Goal: Information Seeking & Learning: Learn about a topic

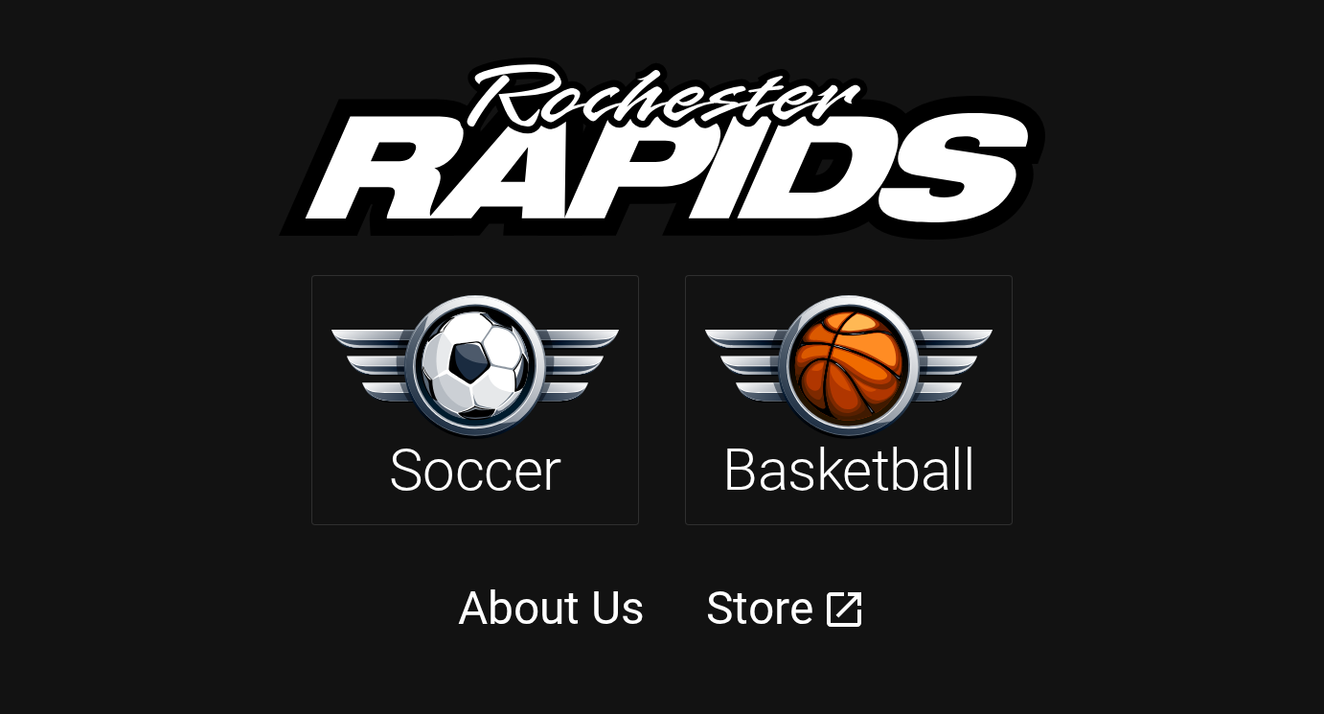
click at [759, 420] on img at bounding box center [848, 366] width 287 height 143
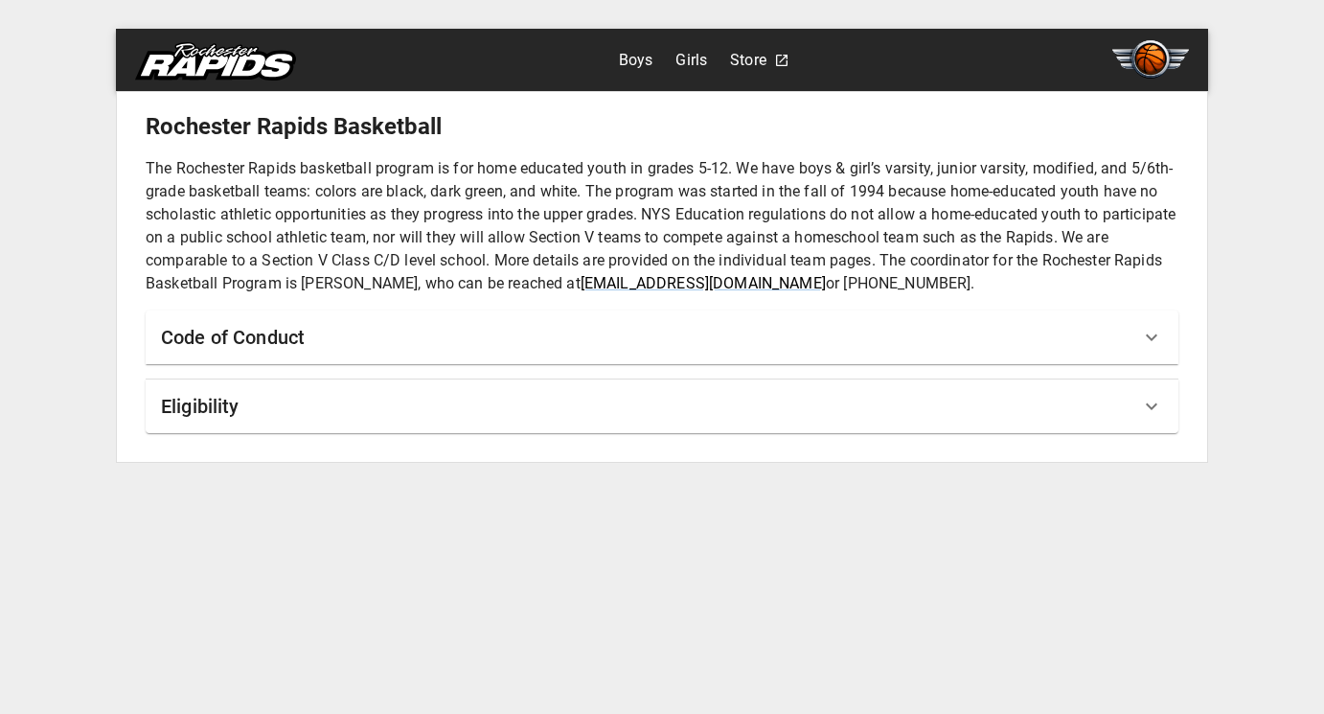
click at [628, 58] on link "Boys" at bounding box center [636, 60] width 34 height 31
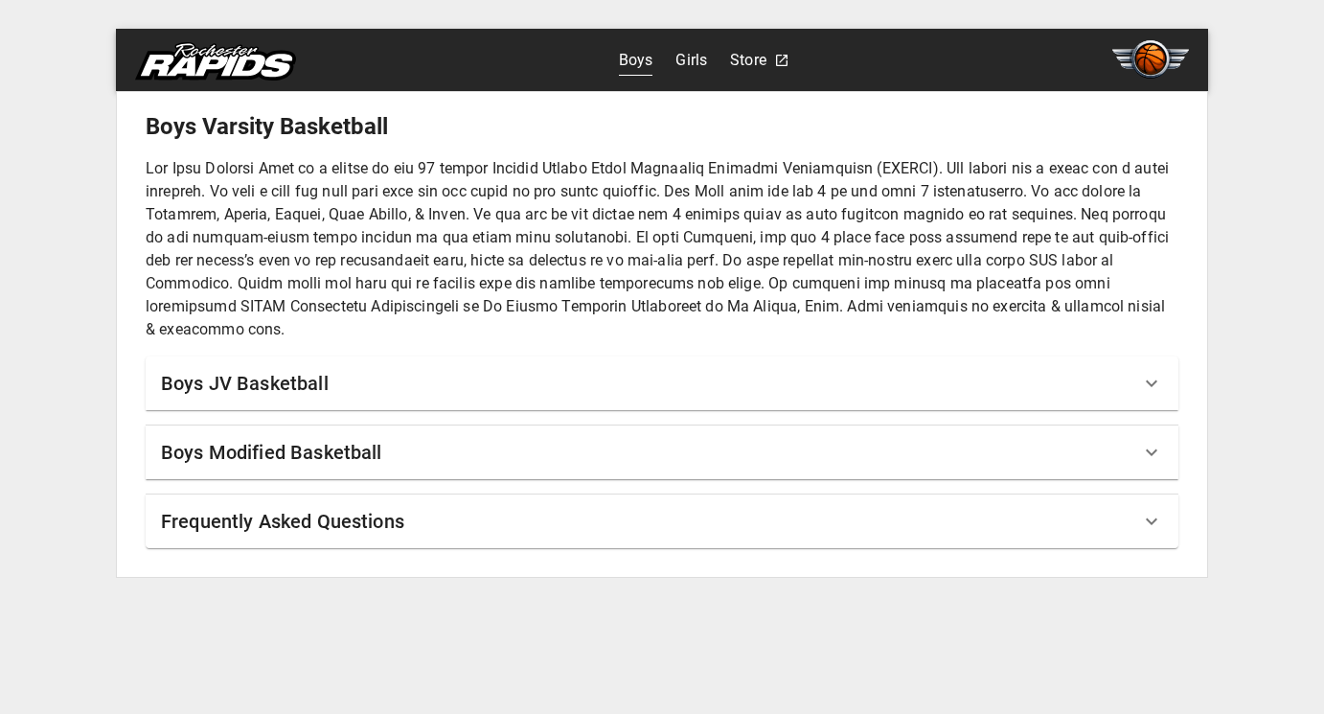
click at [381, 376] on div "Boys JV Basketball" at bounding box center [650, 383] width 979 height 31
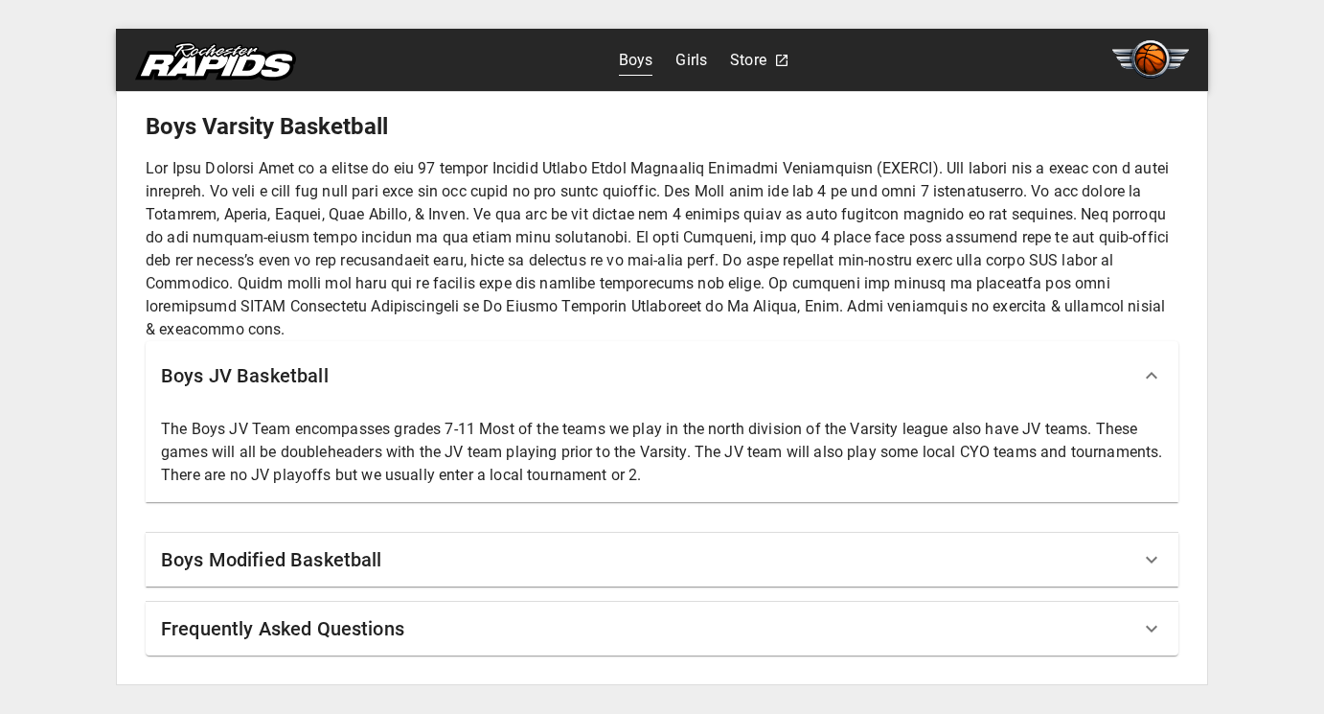
click at [340, 545] on h6 "Boys Modified Basketball" at bounding box center [271, 559] width 221 height 31
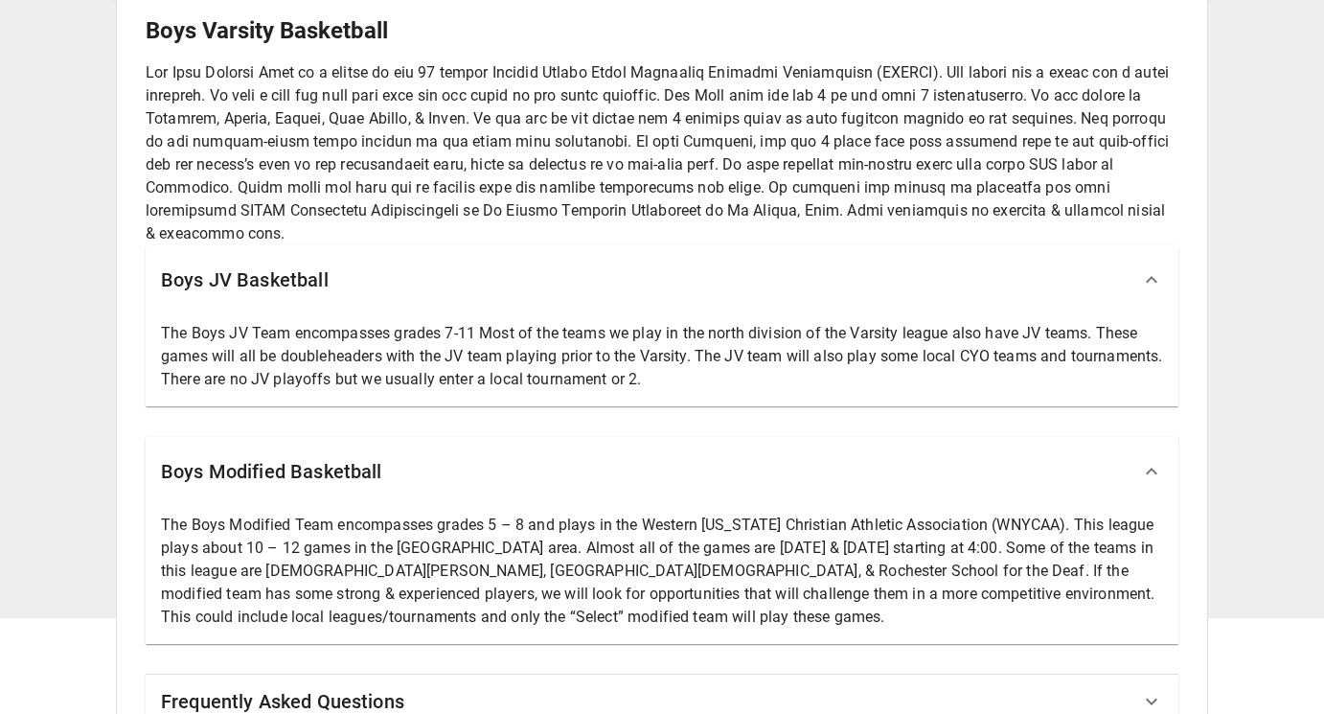
scroll to position [139, 0]
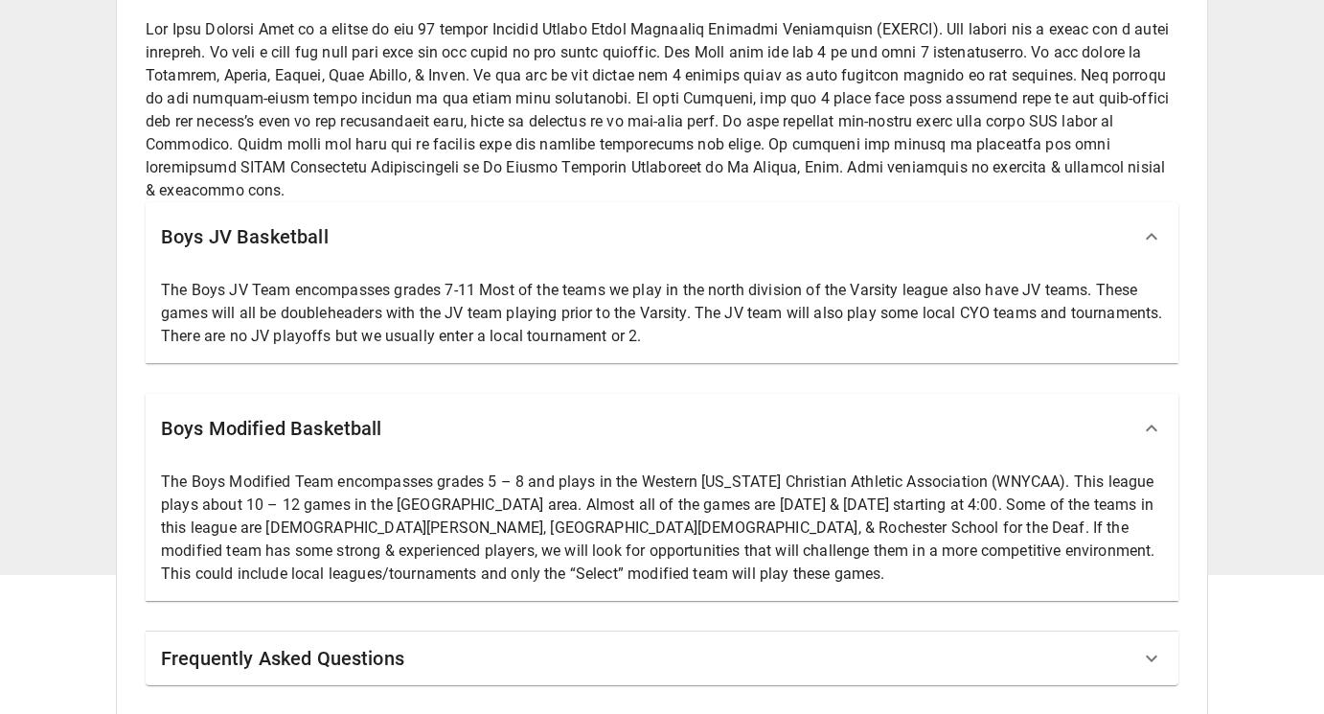
click at [339, 615] on div "Boys Varsity Basketball Boys JV Basketball The Boys JV Team encompasses grades …" at bounding box center [662, 328] width 1033 height 713
click at [334, 666] on h6 "Frequently Asked Questions" at bounding box center [282, 658] width 243 height 31
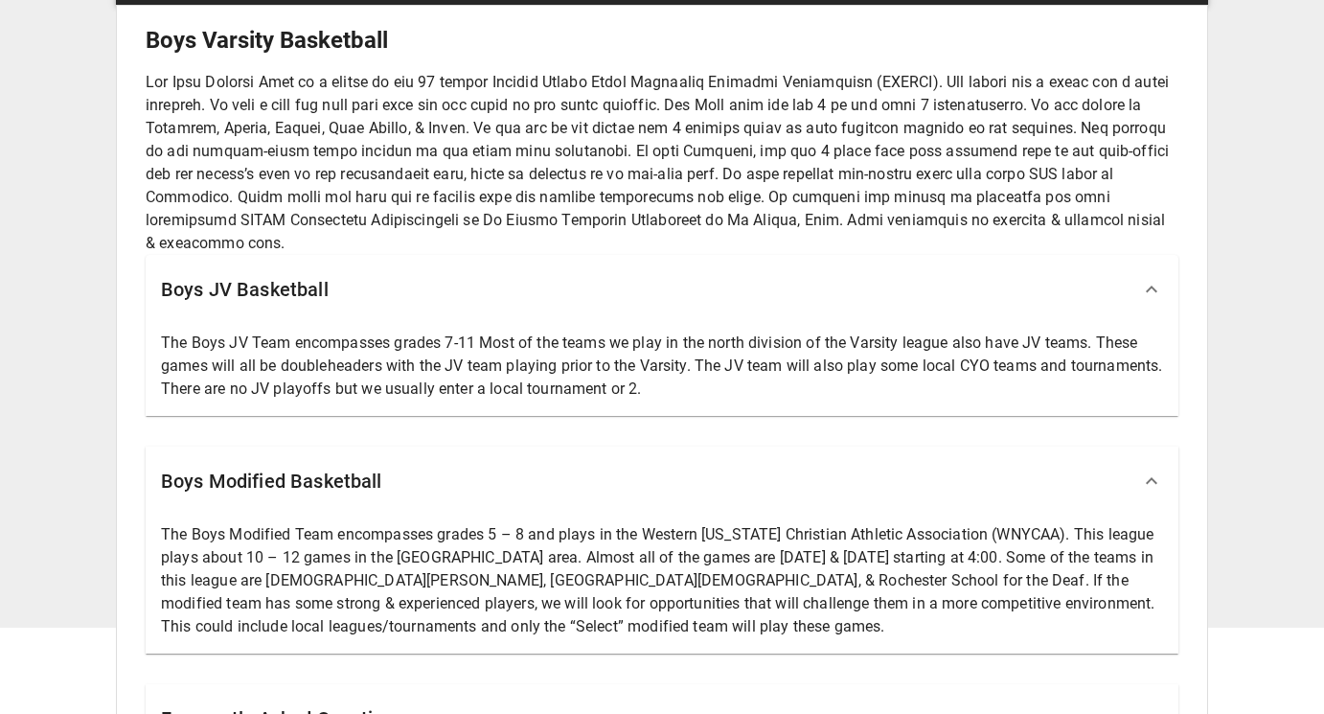
scroll to position [0, 0]
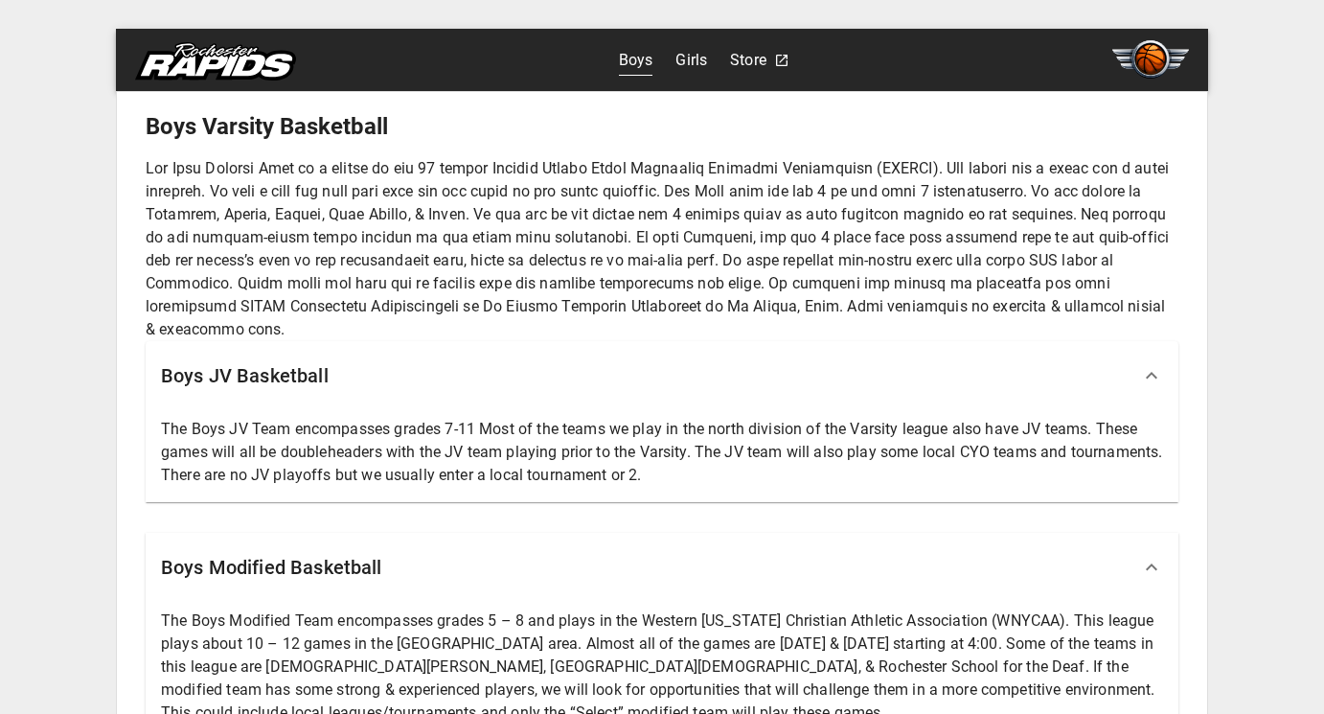
click at [696, 64] on link "Girls" at bounding box center [692, 60] width 32 height 31
